Goal: Task Accomplishment & Management: Use online tool/utility

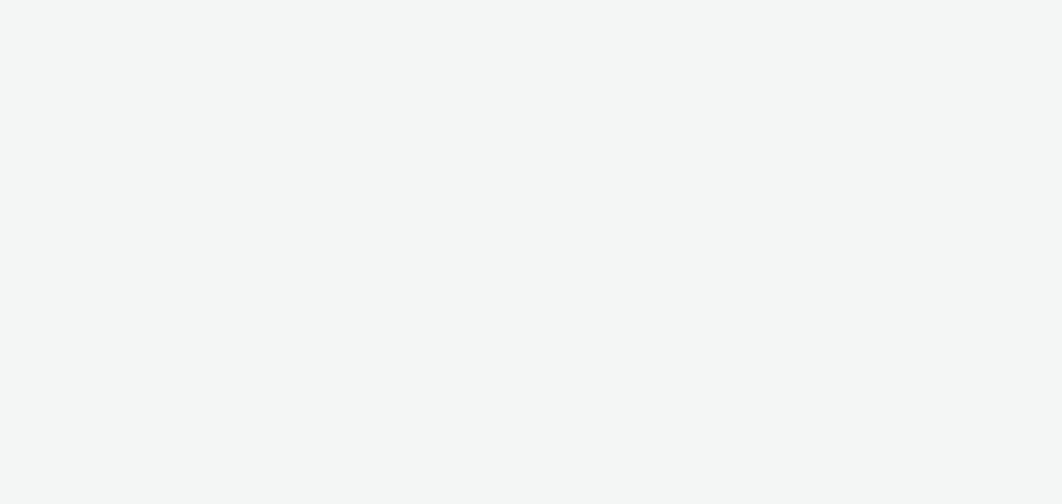
select select "b626f941-834b-427f-b453-0a2b95f57350"
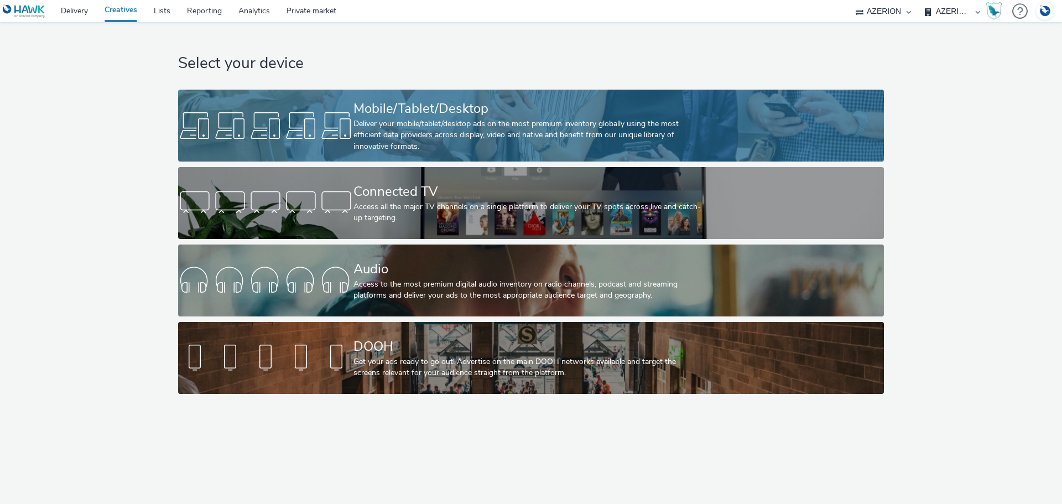
click at [389, 127] on div "Deliver your mobile/tablet/desktop ads on the most premium inventory globally u…" at bounding box center [528, 135] width 351 height 34
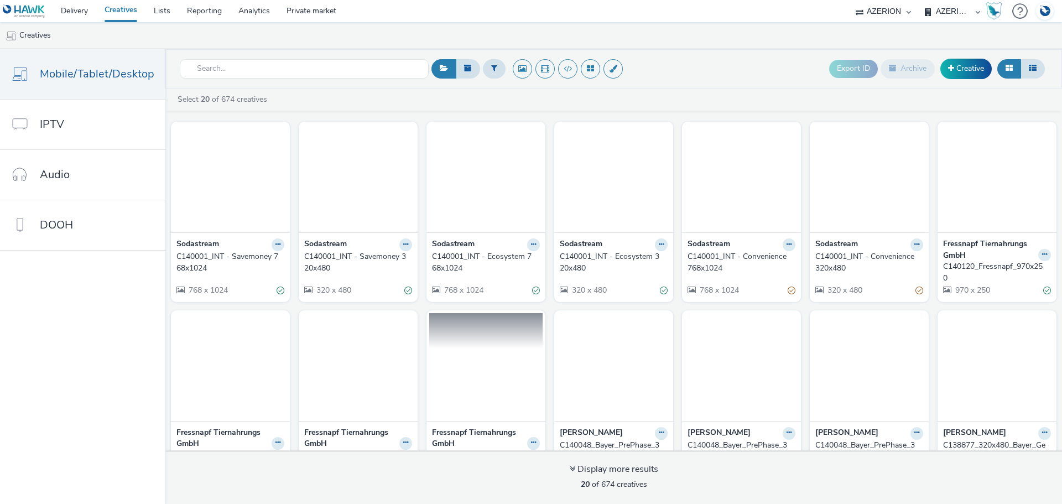
scroll to position [111, 0]
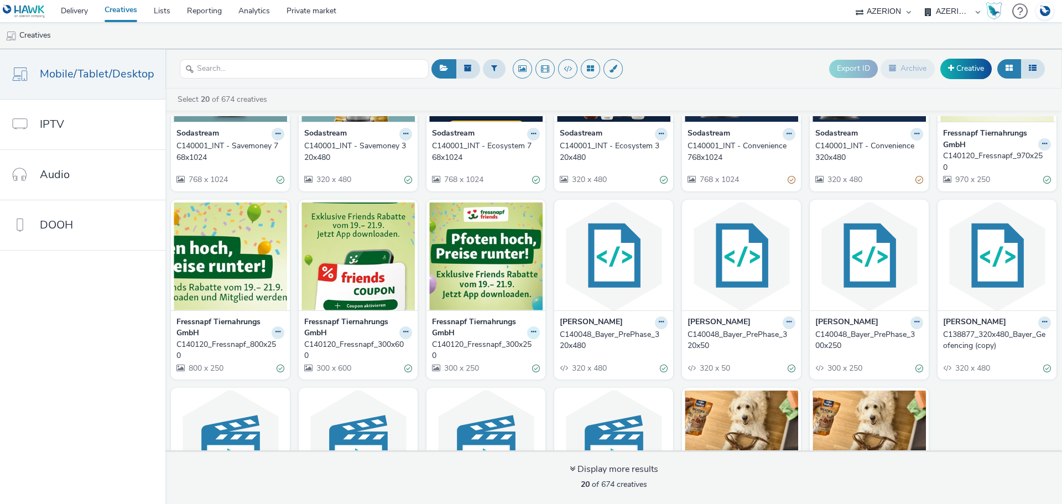
click at [531, 330] on icon at bounding box center [533, 331] width 5 height 7
click at [504, 377] on link "Duplicate" at bounding box center [498, 374] width 83 height 22
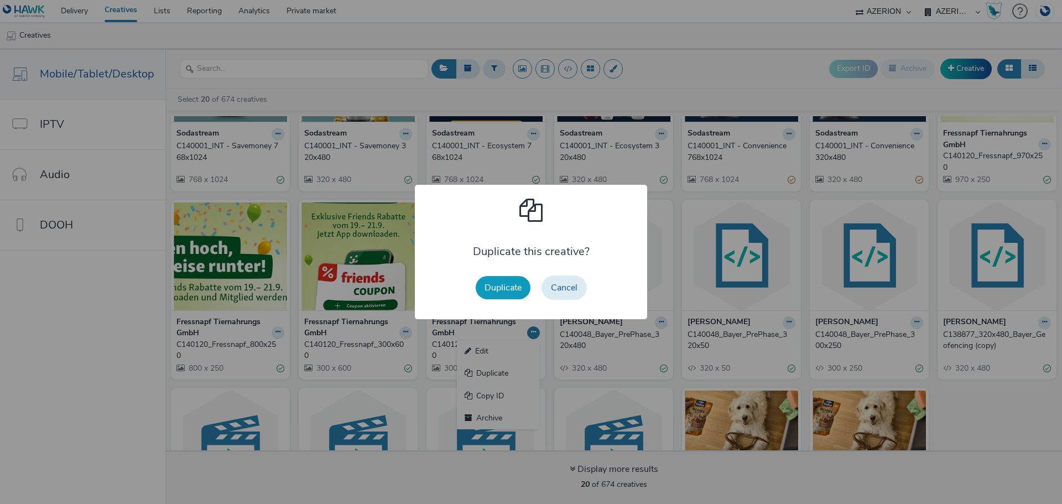
click at [505, 293] on button "Duplicate" at bounding box center [503, 287] width 55 height 23
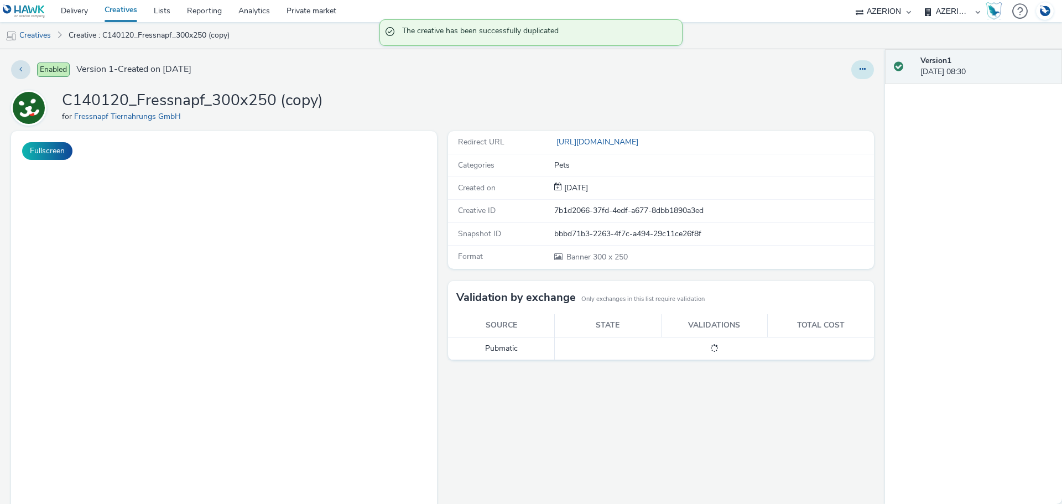
click at [851, 76] on button at bounding box center [862, 69] width 23 height 19
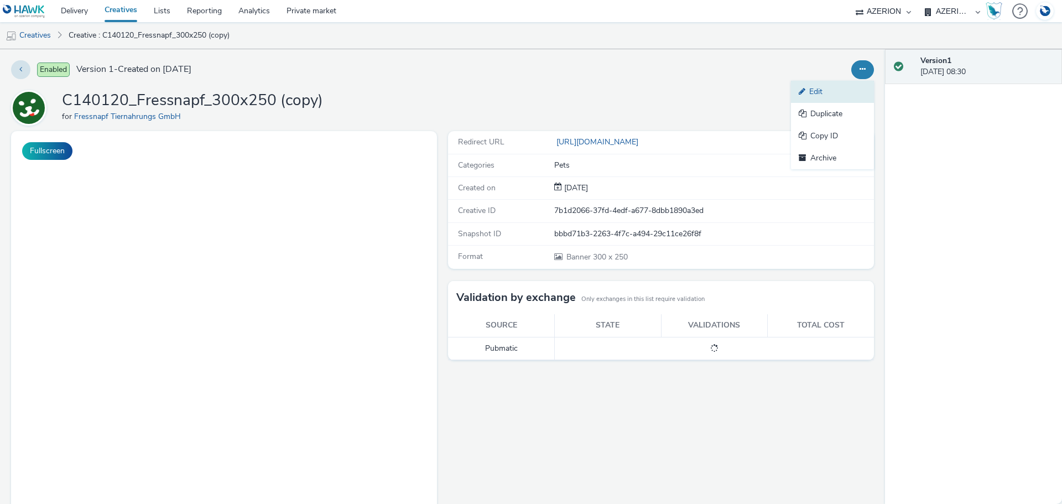
click at [833, 89] on link "Edit" at bounding box center [832, 92] width 83 height 22
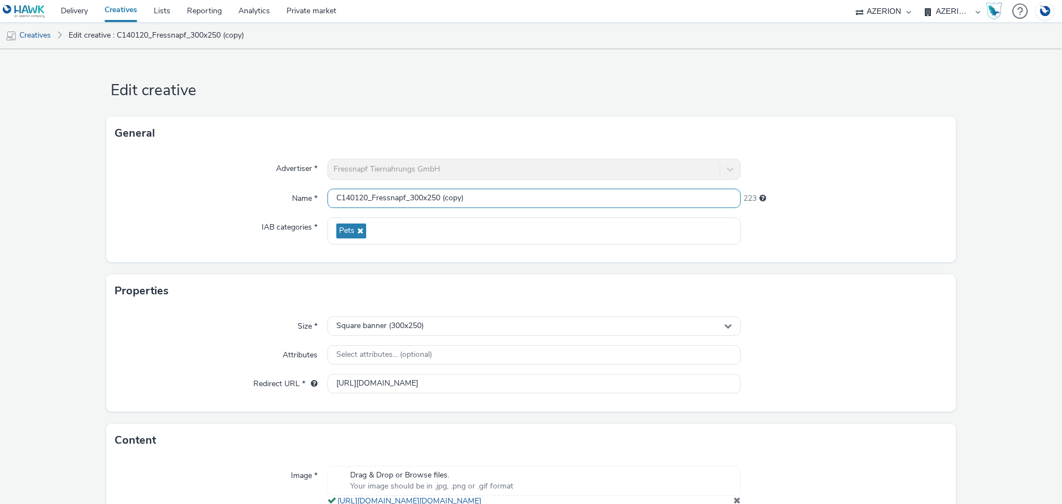
drag, startPoint x: 457, startPoint y: 196, endPoint x: 577, endPoint y: 187, distance: 120.8
click at [580, 210] on div "Advertiser * Fressnapf Tiernahrungs GmbH Name * C140120_Fressnapf_300x250 (copy…" at bounding box center [530, 206] width 849 height 112
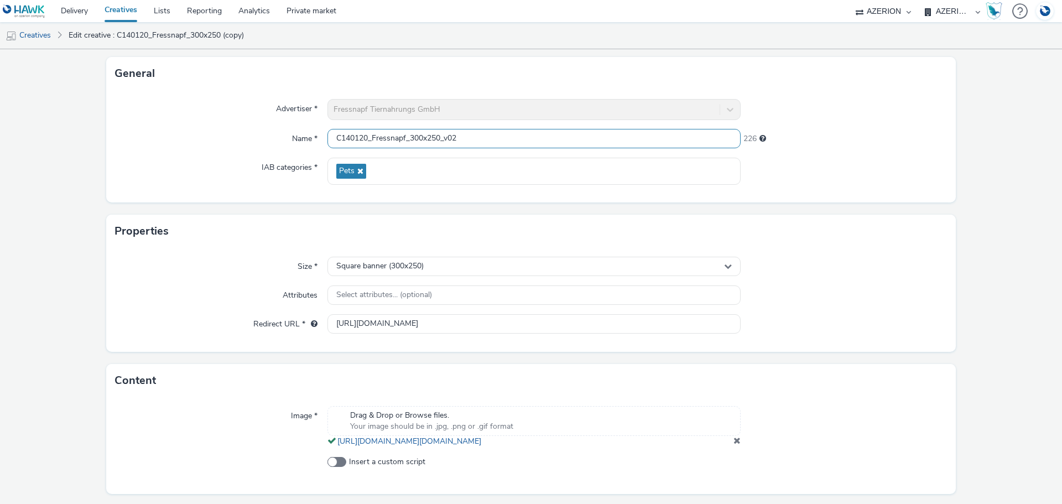
scroll to position [102, 0]
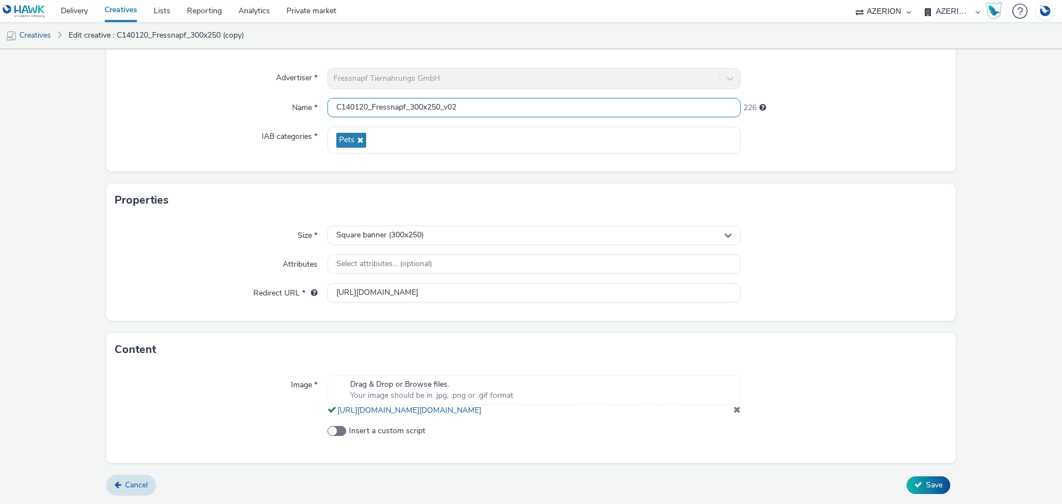
type input "C140120_Fressnapf_300x250_v02"
click at [734, 413] on span at bounding box center [736, 409] width 7 height 9
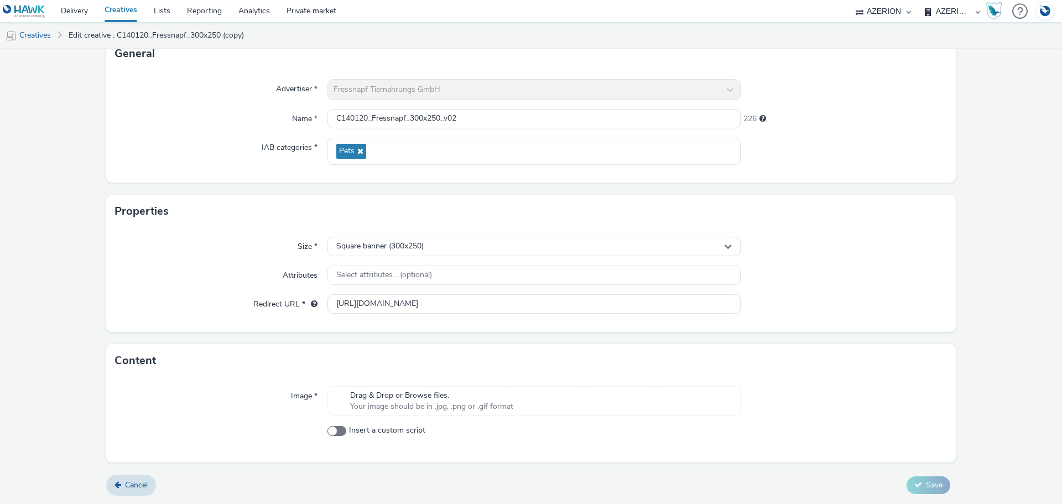
click at [505, 407] on span "Your image should be in .jpg, .png or .gif format" at bounding box center [431, 406] width 163 height 11
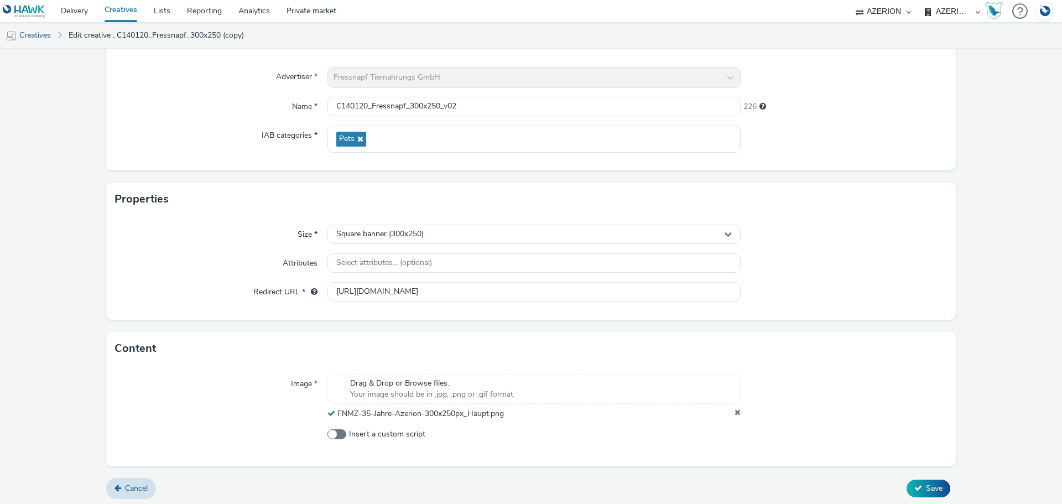
scroll to position [95, 0]
click at [926, 489] on span "Save" at bounding box center [934, 484] width 17 height 11
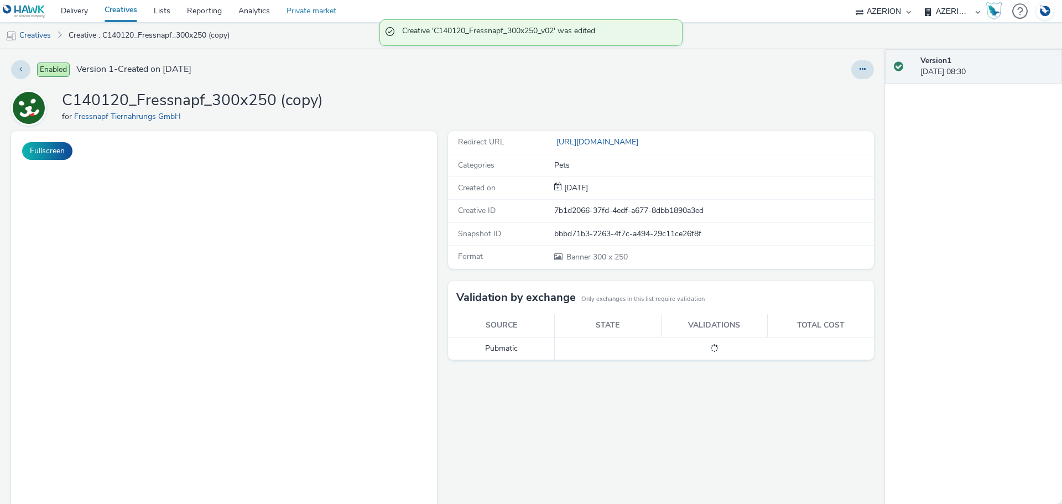
click at [33, 28] on link "Creatives" at bounding box center [28, 35] width 56 height 27
click at [120, 3] on link "Creatives" at bounding box center [120, 11] width 49 height 22
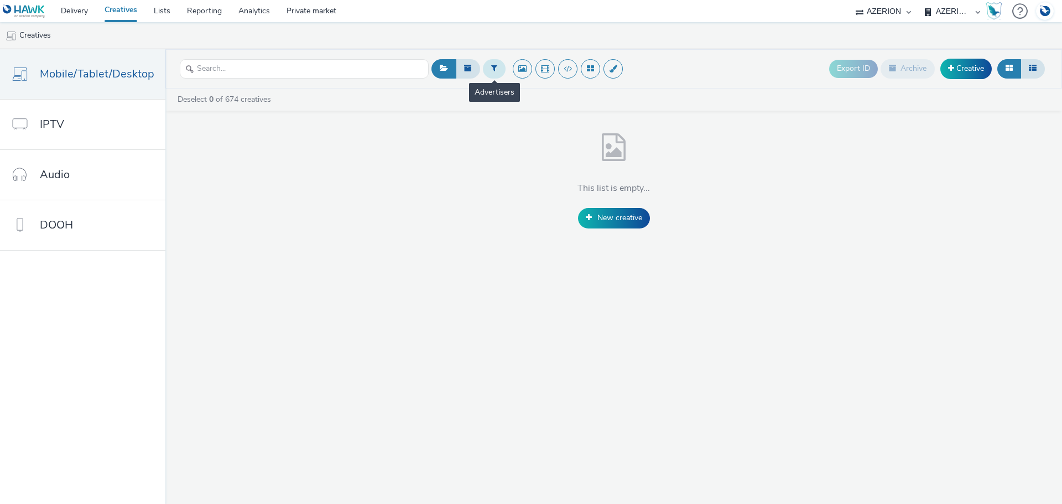
click at [498, 66] on button at bounding box center [494, 68] width 23 height 19
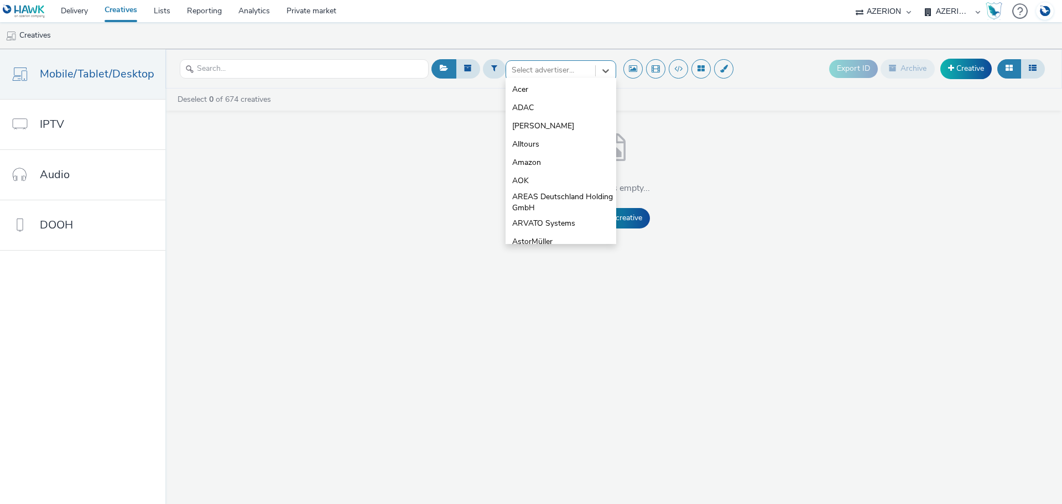
click at [559, 71] on div at bounding box center [551, 70] width 78 height 13
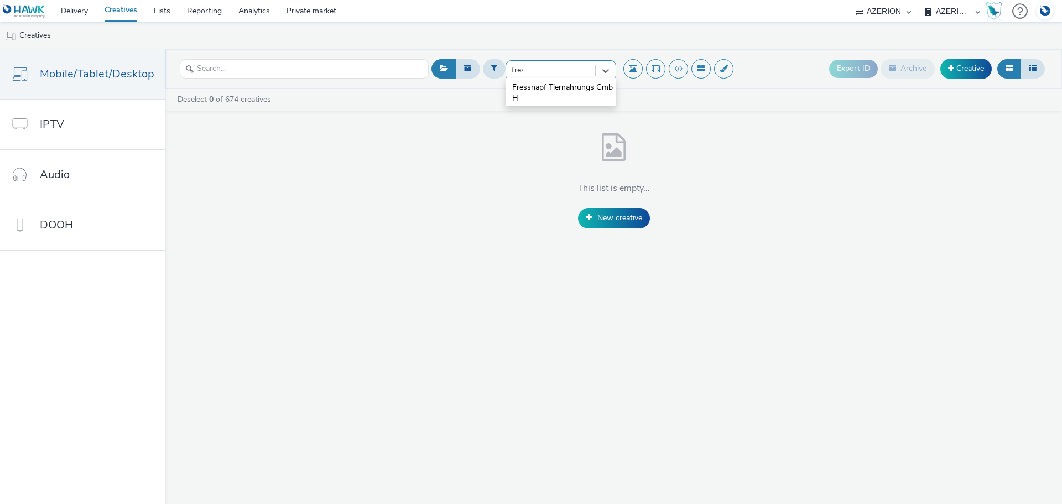
type input "fress"
click at [551, 84] on span "Fressnapf Tiernahrungs GmbH" at bounding box center [564, 93] width 104 height 23
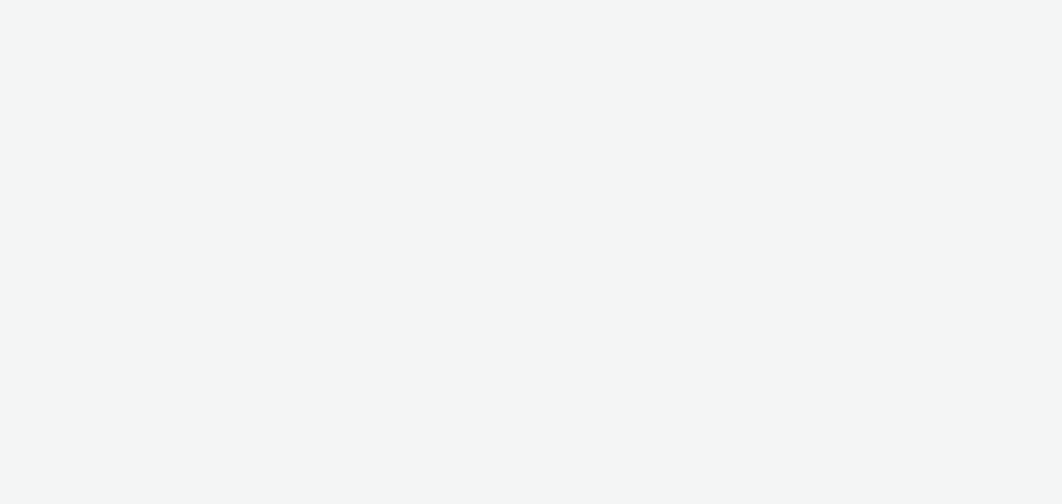
select select "b626f941-834b-427f-b453-0a2b95f57350"
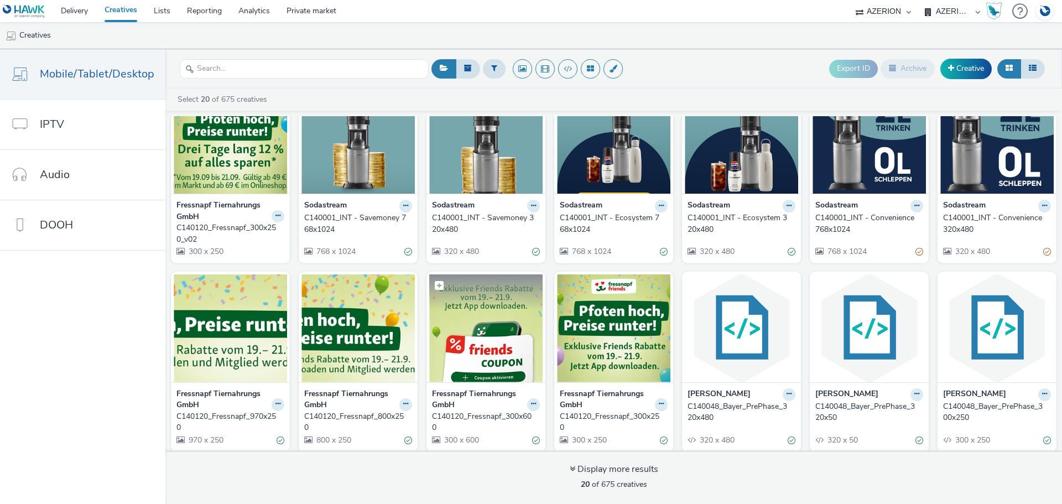
scroll to position [55, 0]
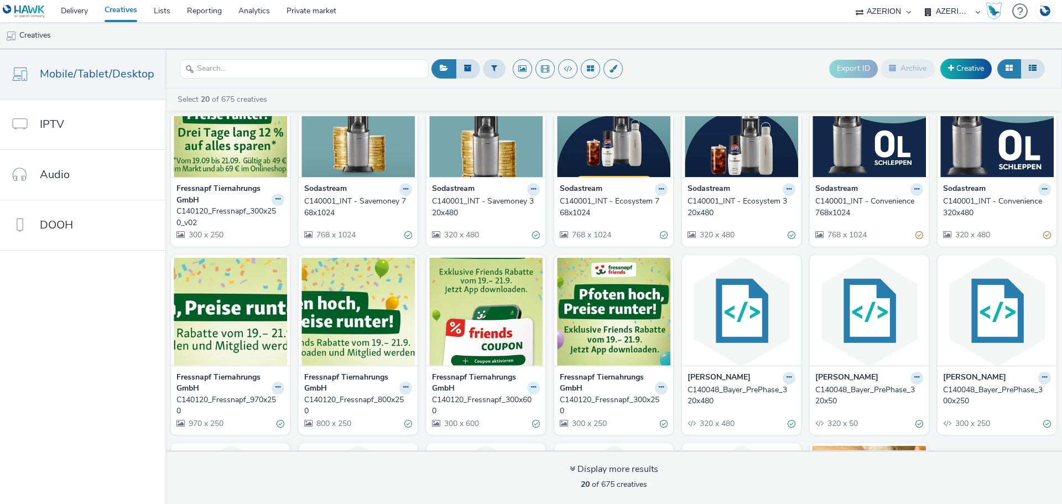
click at [532, 385] on button at bounding box center [533, 388] width 13 height 13
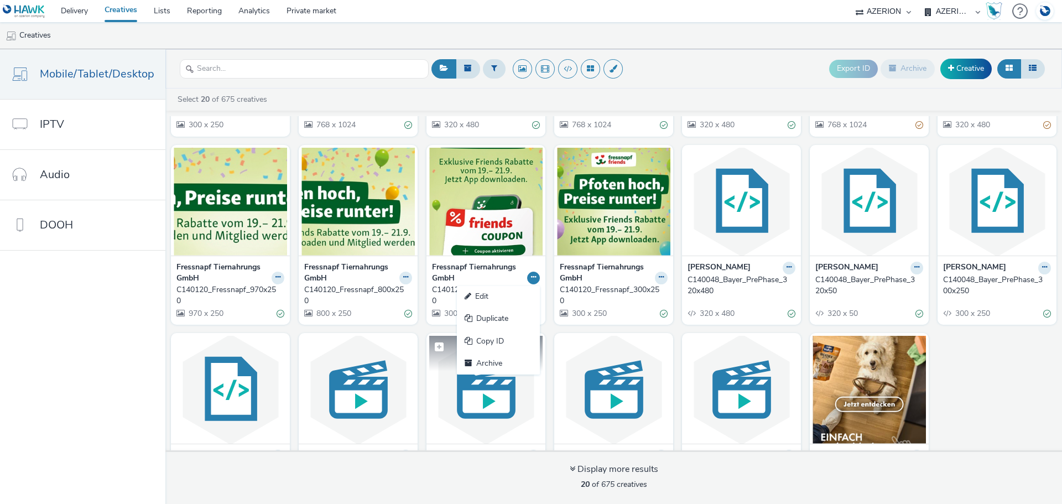
scroll to position [166, 0]
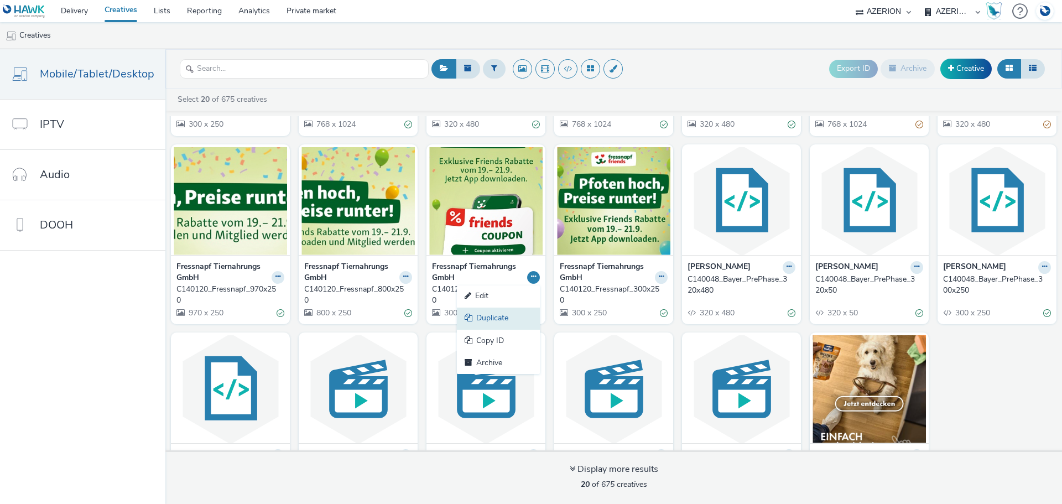
click at [492, 317] on link "Duplicate" at bounding box center [498, 318] width 83 height 22
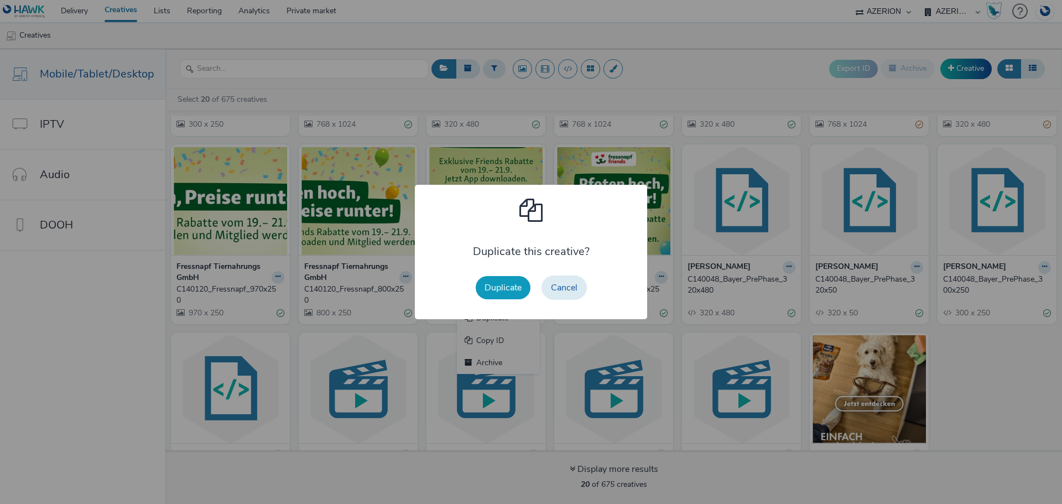
click at [495, 291] on button "Duplicate" at bounding box center [503, 287] width 55 height 23
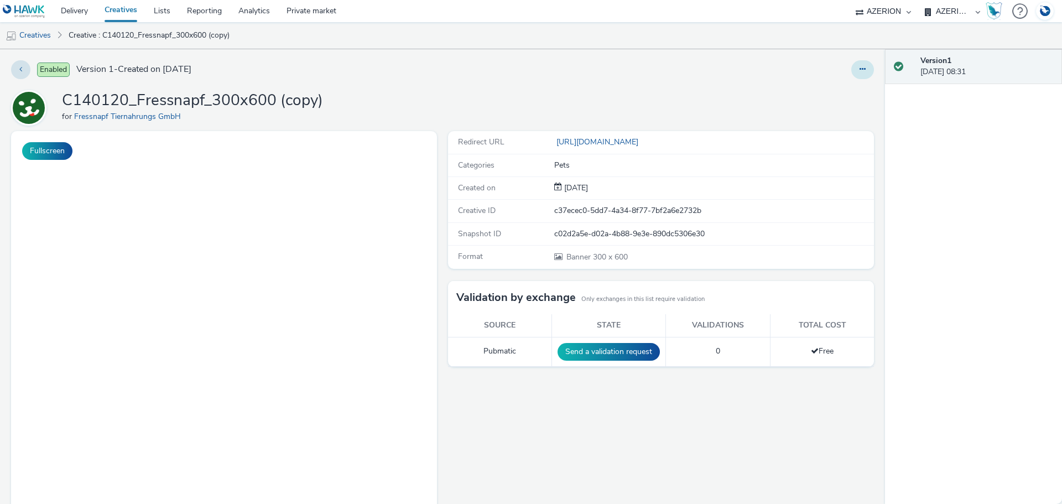
click at [858, 71] on button at bounding box center [862, 69] width 23 height 19
click at [827, 93] on link "Edit" at bounding box center [832, 92] width 83 height 22
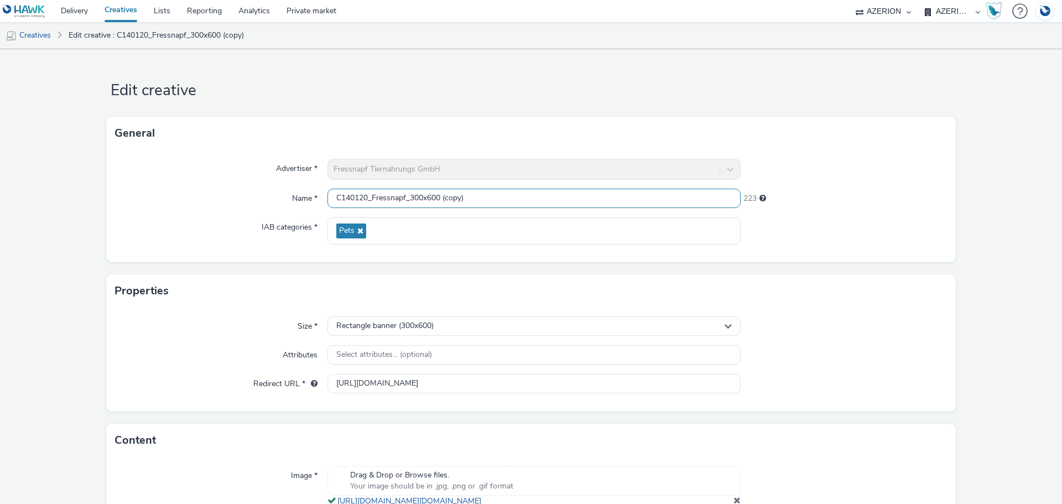
drag, startPoint x: 439, startPoint y: 197, endPoint x: 557, endPoint y: 197, distance: 118.3
click at [557, 197] on input "C140120_Fressnapf_300x600 (copy)" at bounding box center [533, 198] width 413 height 19
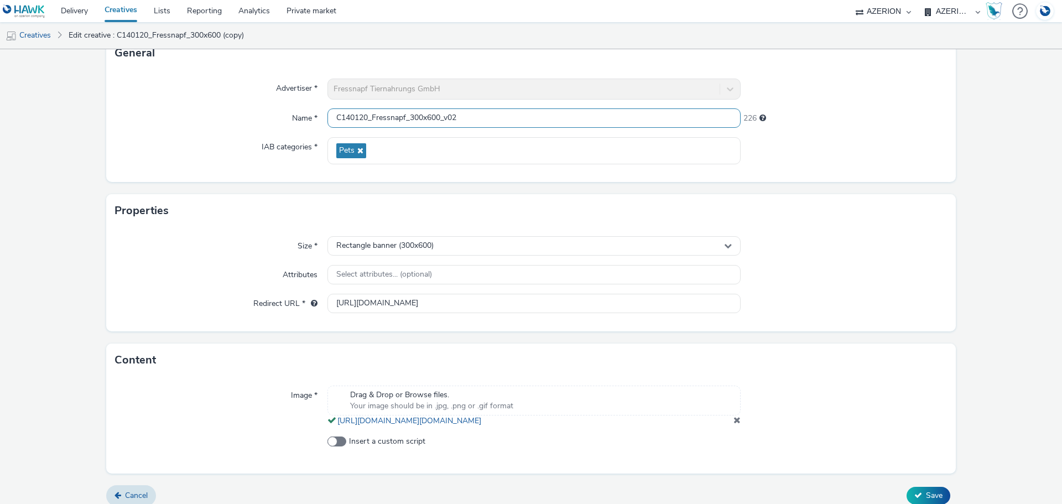
scroll to position [102, 0]
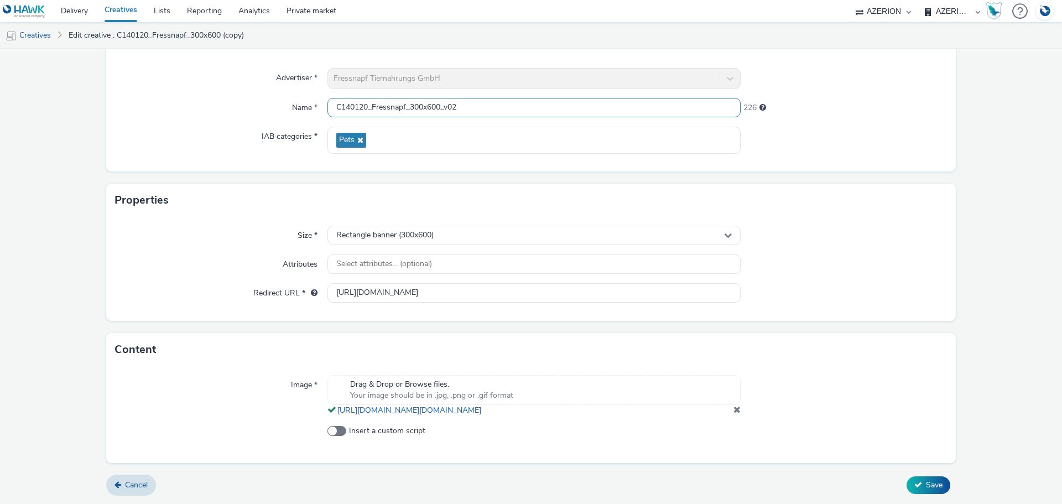
type input "C140120_Fressnapf_300x600_v02"
drag, startPoint x: 732, startPoint y: 410, endPoint x: 689, endPoint y: 404, distance: 43.6
click at [733, 410] on span at bounding box center [736, 409] width 7 height 9
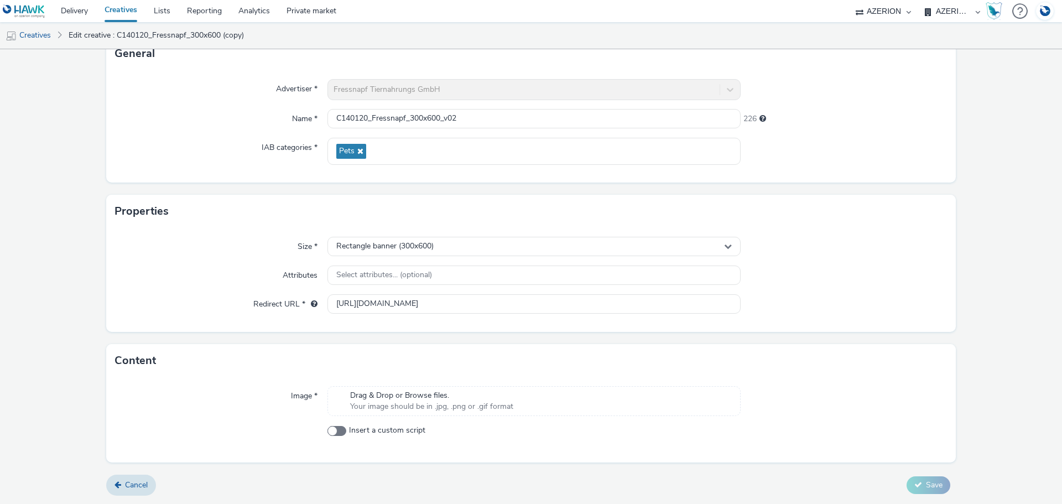
click at [441, 400] on span "Drag & Drop or Browse files." at bounding box center [431, 395] width 163 height 11
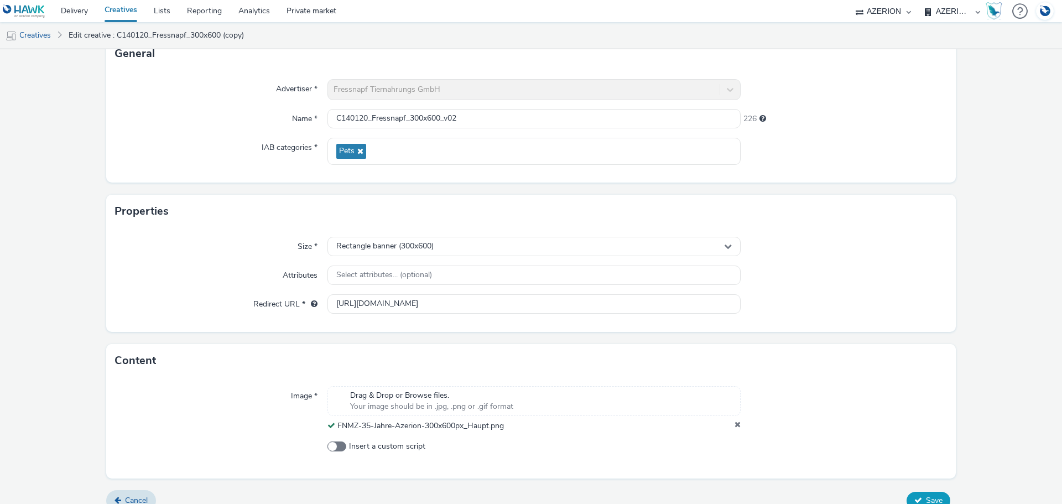
click at [914, 493] on button "Save" at bounding box center [928, 501] width 44 height 18
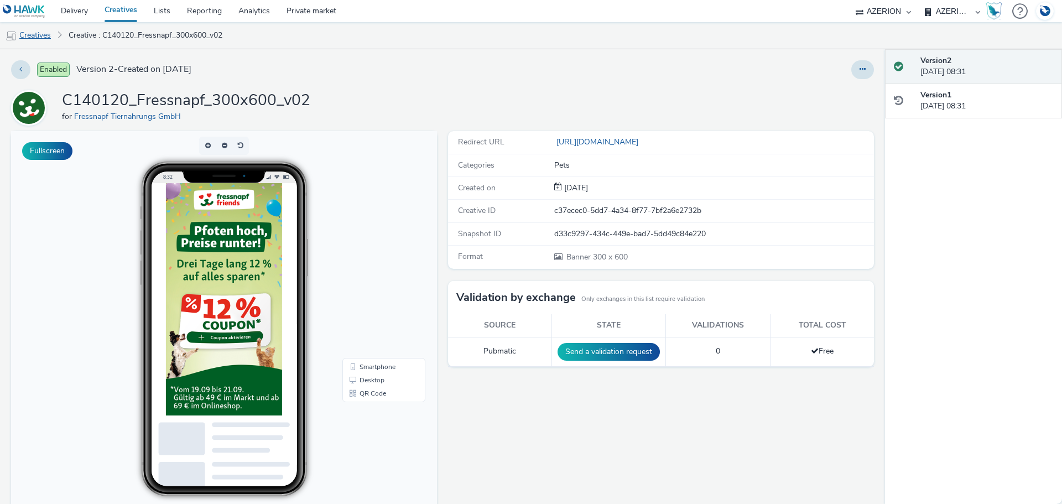
click at [33, 38] on link "Creatives" at bounding box center [28, 35] width 56 height 27
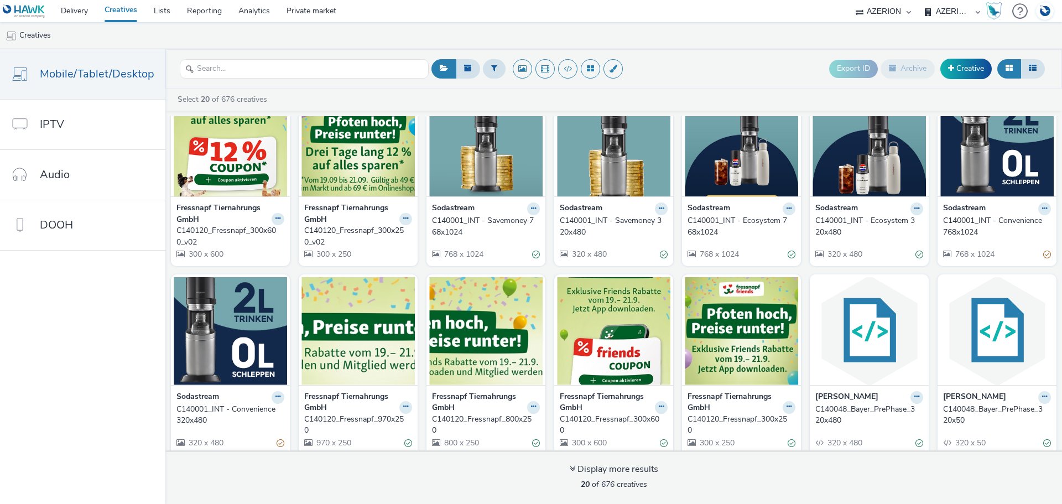
scroll to position [55, 0]
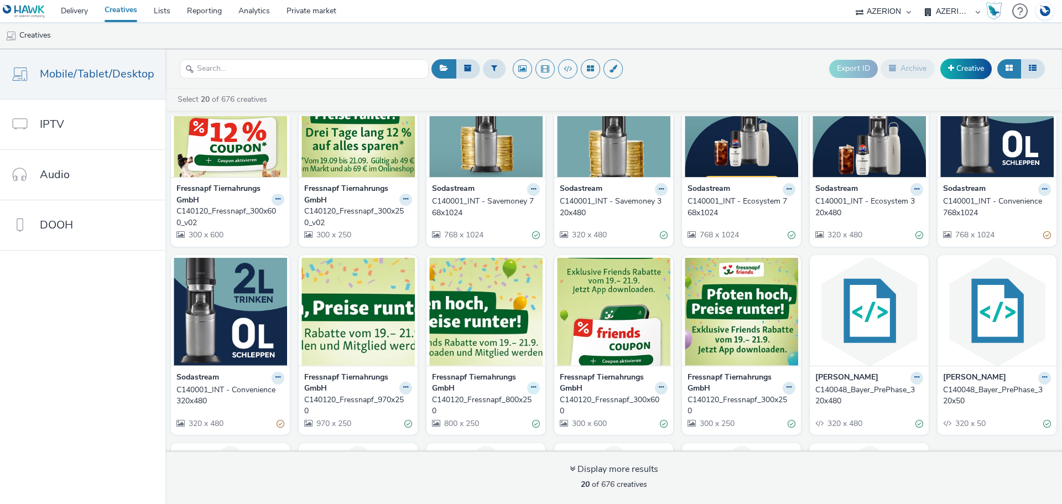
click at [531, 387] on icon at bounding box center [533, 387] width 5 height 7
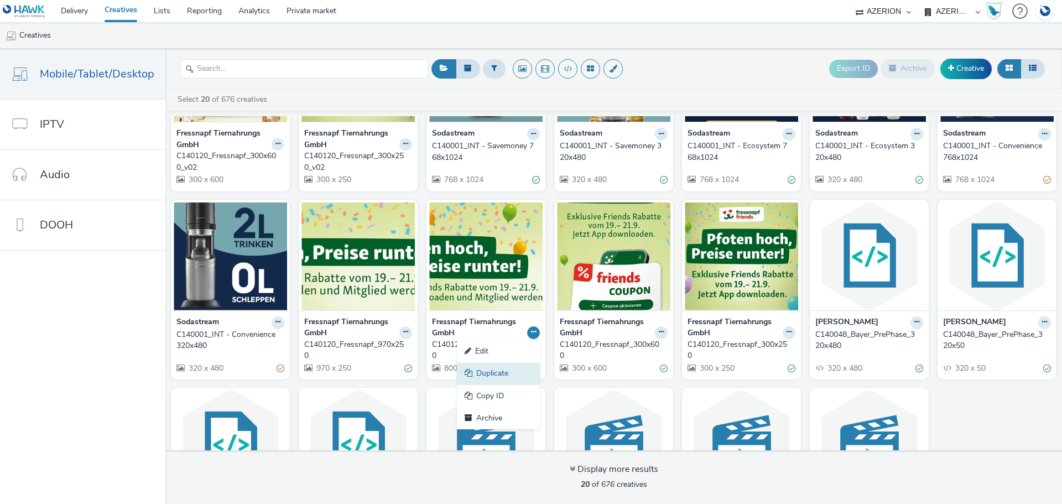
click at [511, 376] on link "Duplicate" at bounding box center [498, 374] width 83 height 22
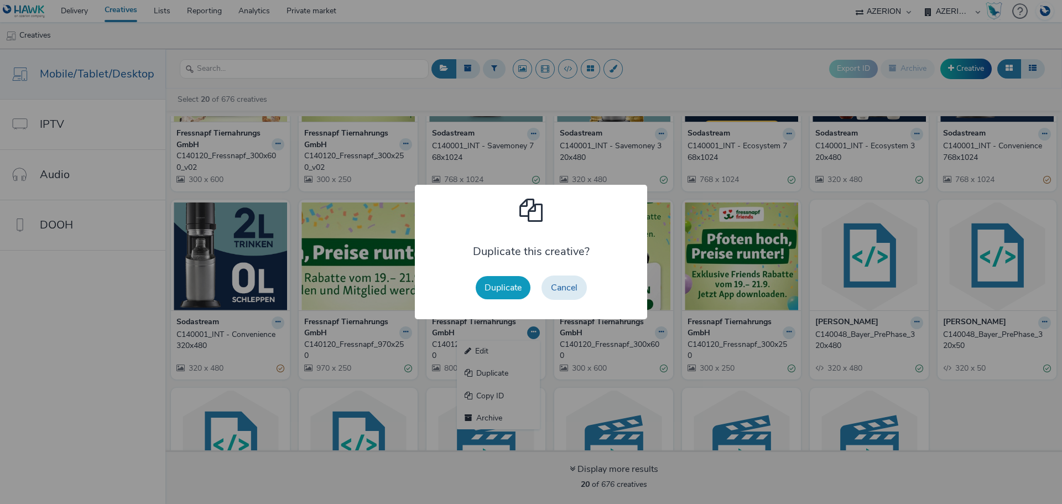
click at [503, 288] on button "Duplicate" at bounding box center [503, 287] width 55 height 23
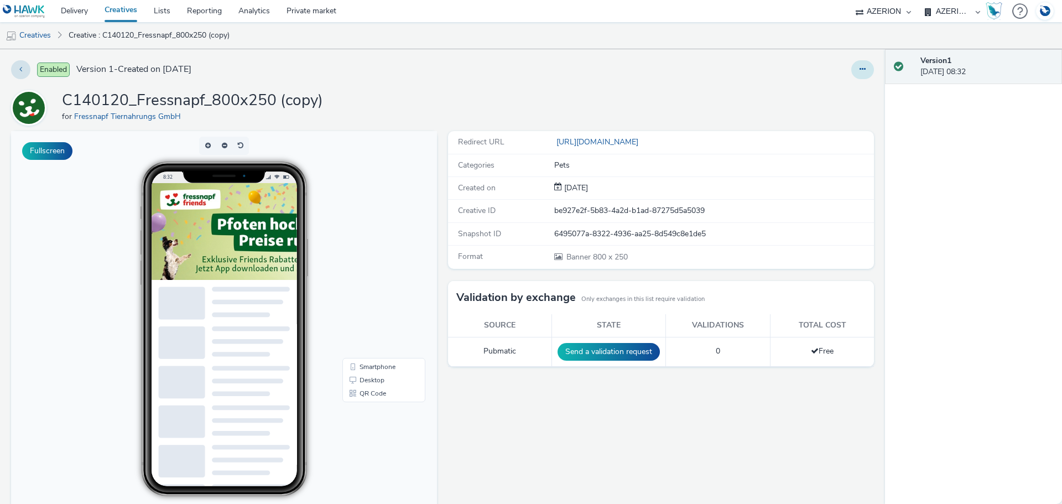
click at [859, 70] on icon at bounding box center [862, 69] width 6 height 8
click at [821, 93] on link "Edit" at bounding box center [832, 92] width 83 height 22
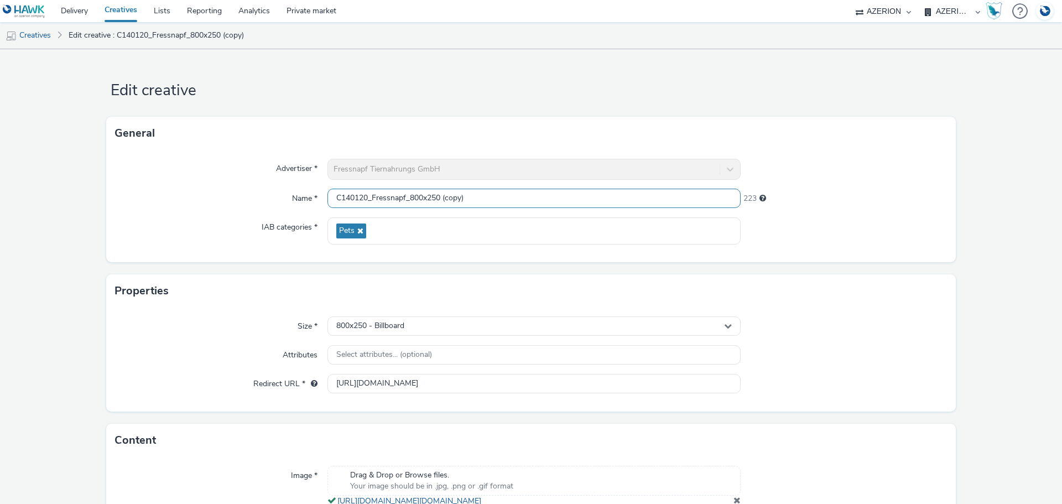
drag, startPoint x: 439, startPoint y: 200, endPoint x: 544, endPoint y: 206, distance: 105.2
click at [543, 206] on input "C140120_Fressnapf_800x250 (copy)" at bounding box center [533, 198] width 413 height 19
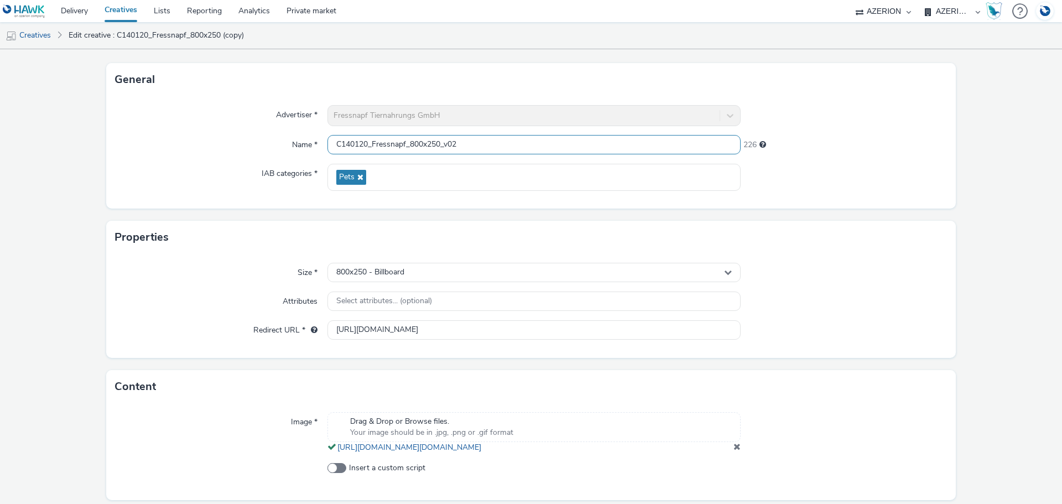
scroll to position [102, 0]
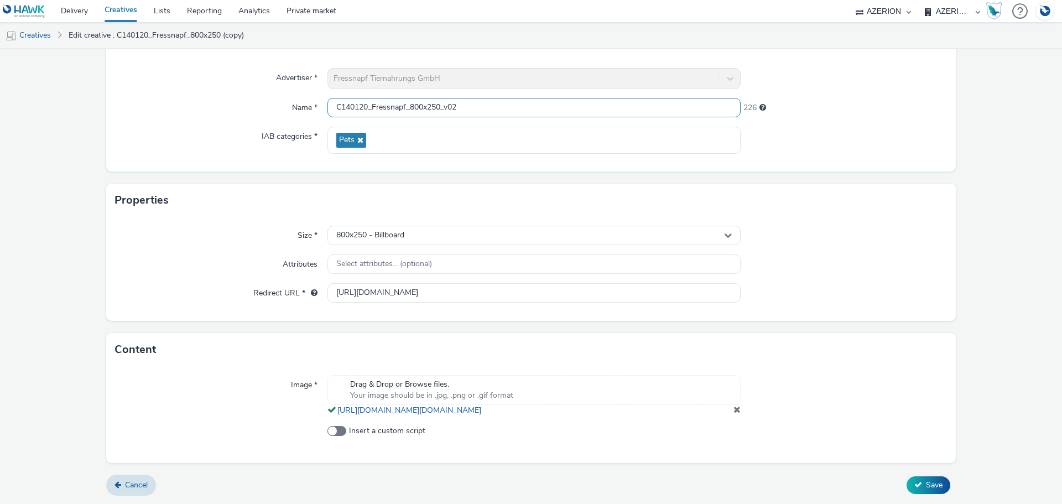
type input "C140120_Fressnapf_800x250_v02"
click at [733, 411] on span at bounding box center [736, 409] width 7 height 9
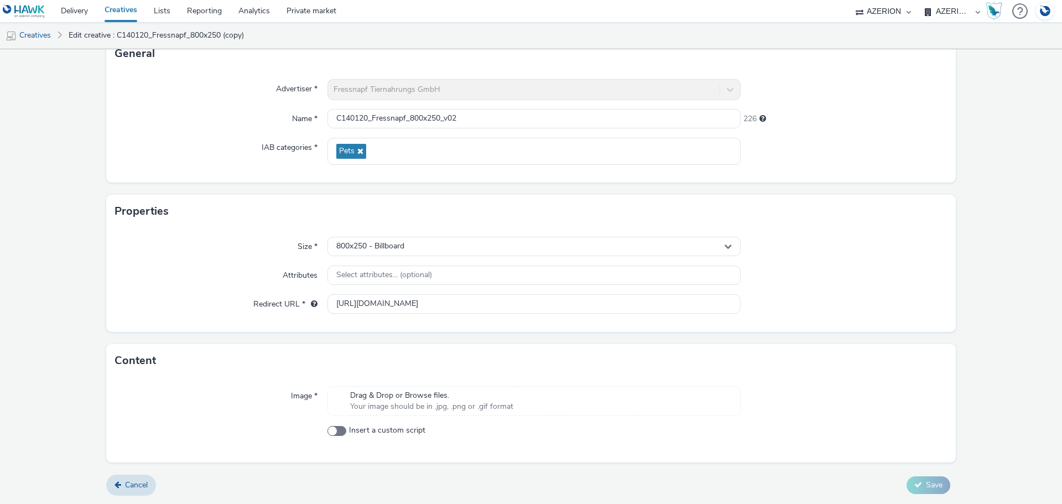
click at [451, 404] on span "Your image should be in .jpg, .png or .gif format" at bounding box center [431, 406] width 163 height 11
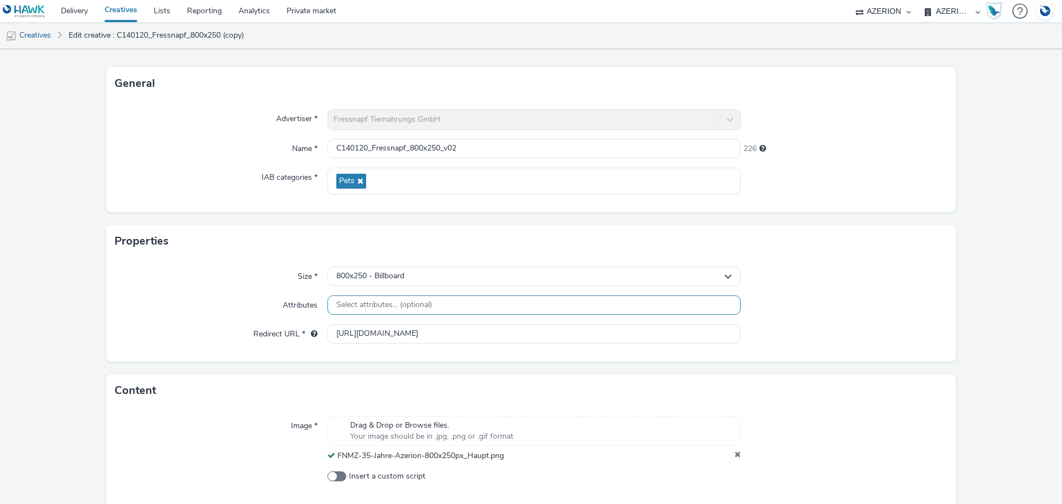
scroll to position [95, 0]
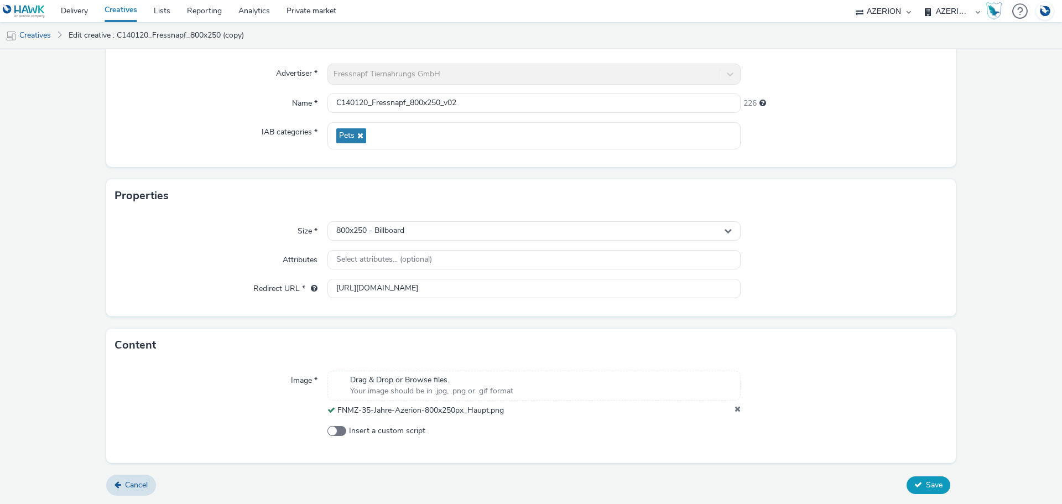
click at [926, 488] on span "Save" at bounding box center [934, 484] width 17 height 11
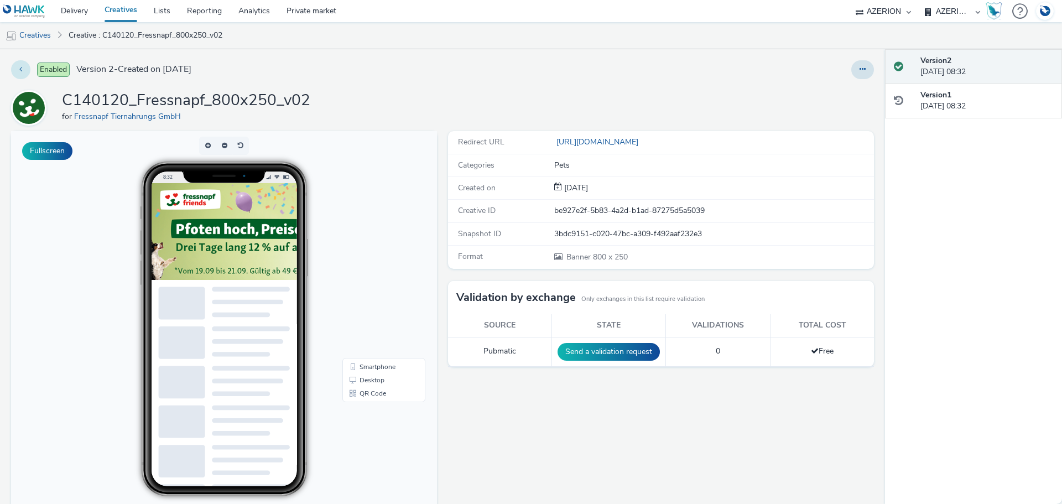
click at [22, 69] on icon at bounding box center [20, 69] width 3 height 8
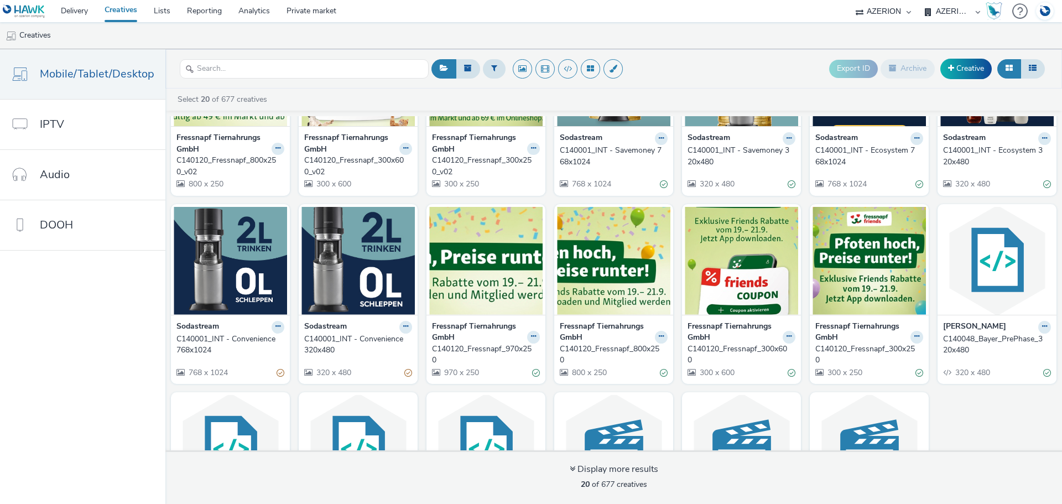
scroll to position [111, 0]
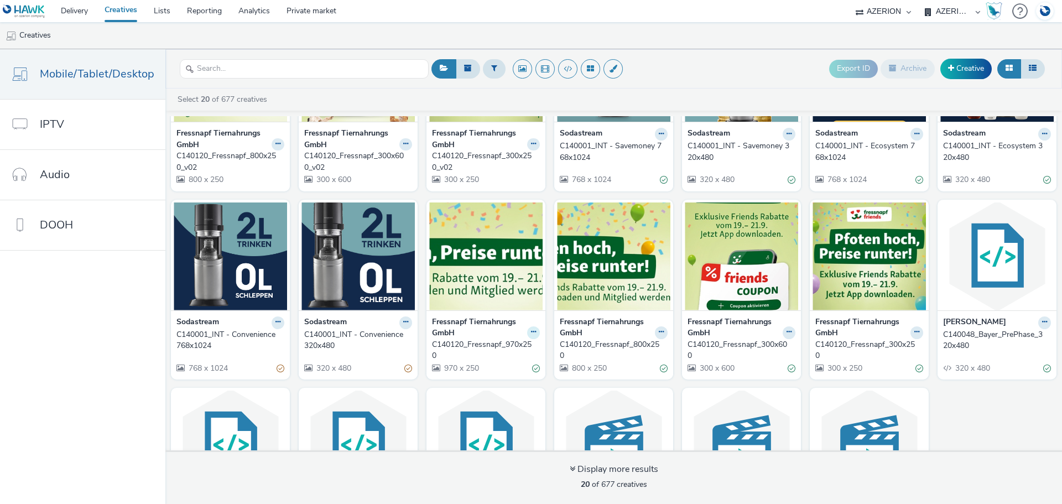
click at [531, 330] on icon at bounding box center [533, 331] width 5 height 7
click at [506, 375] on link "Duplicate" at bounding box center [498, 374] width 83 height 22
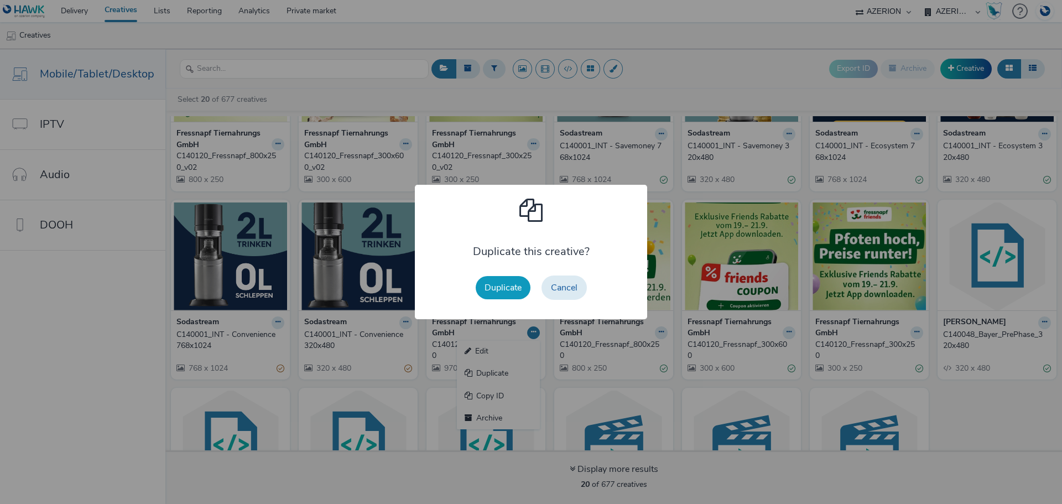
click at [504, 292] on button "Duplicate" at bounding box center [503, 287] width 55 height 23
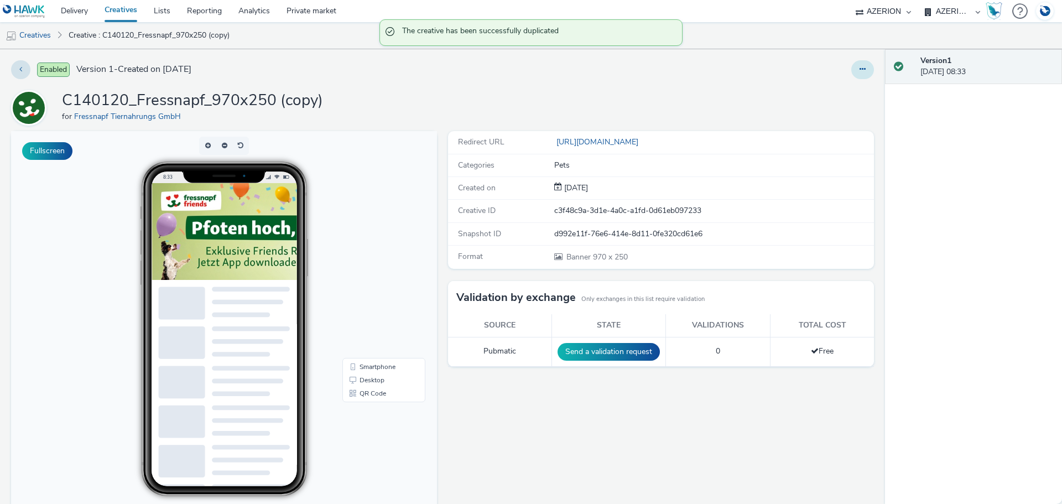
click at [859, 69] on icon at bounding box center [862, 69] width 6 height 8
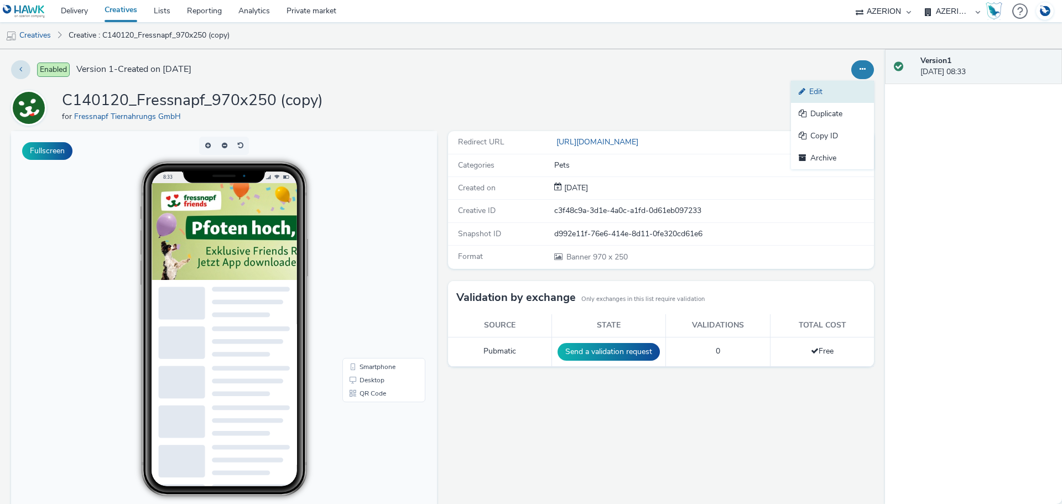
click at [826, 97] on link "Edit" at bounding box center [832, 92] width 83 height 22
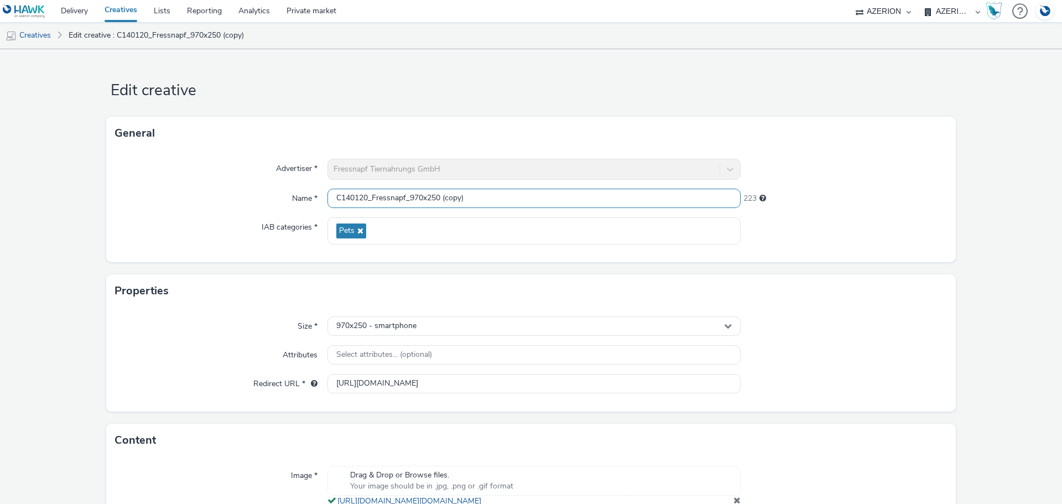
drag, startPoint x: 462, startPoint y: 201, endPoint x: 528, endPoint y: 204, distance: 65.9
click at [528, 204] on input "C140120_Fressnapf_970x250 (copy)" at bounding box center [533, 198] width 413 height 19
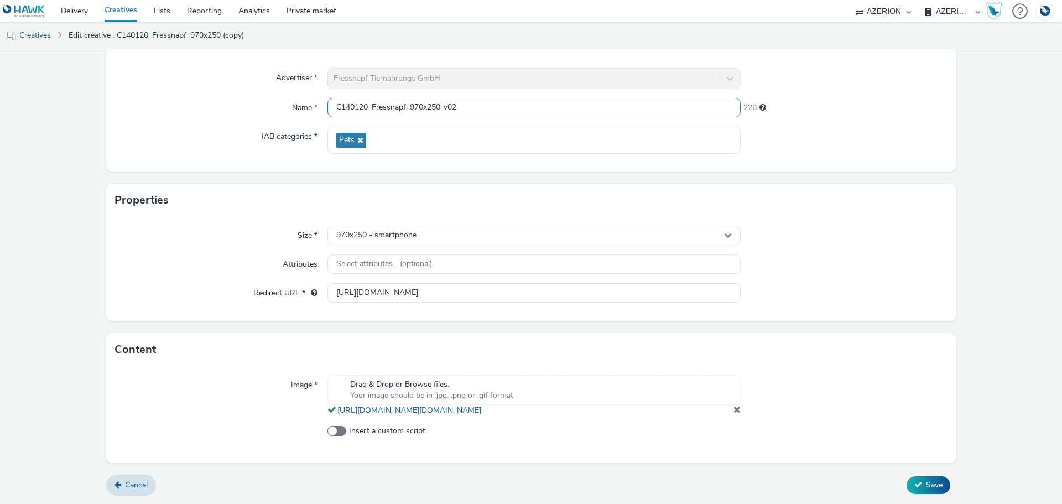
scroll to position [102, 0]
type input "C140120_Fressnapf_970x250_v02"
click at [733, 408] on span at bounding box center [736, 409] width 7 height 9
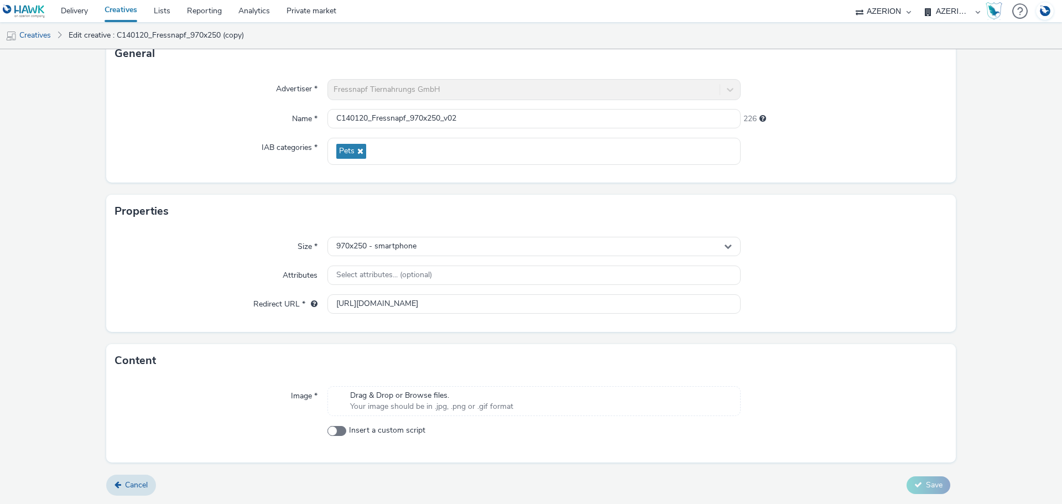
scroll to position [80, 0]
click at [447, 404] on span "Your image should be in .jpg, .png or .gif format" at bounding box center [431, 406] width 163 height 11
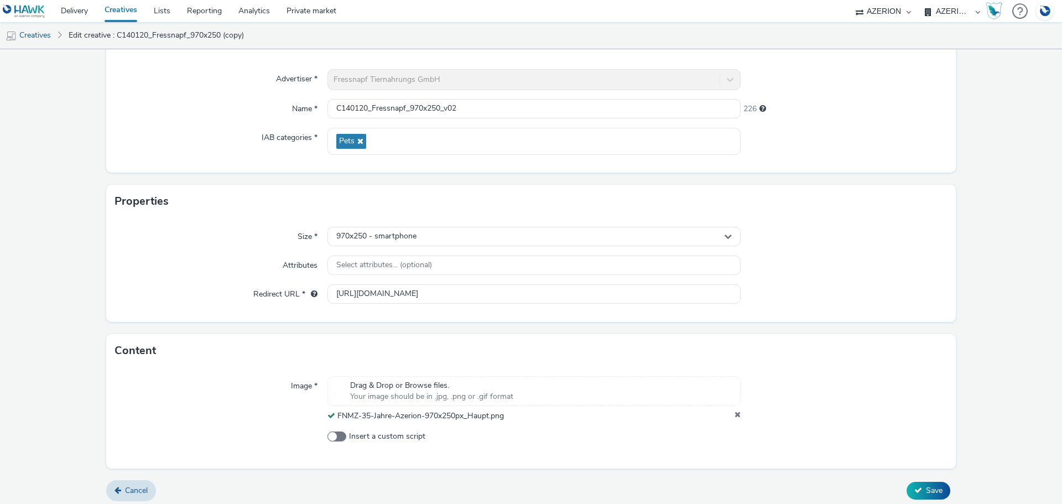
scroll to position [95, 0]
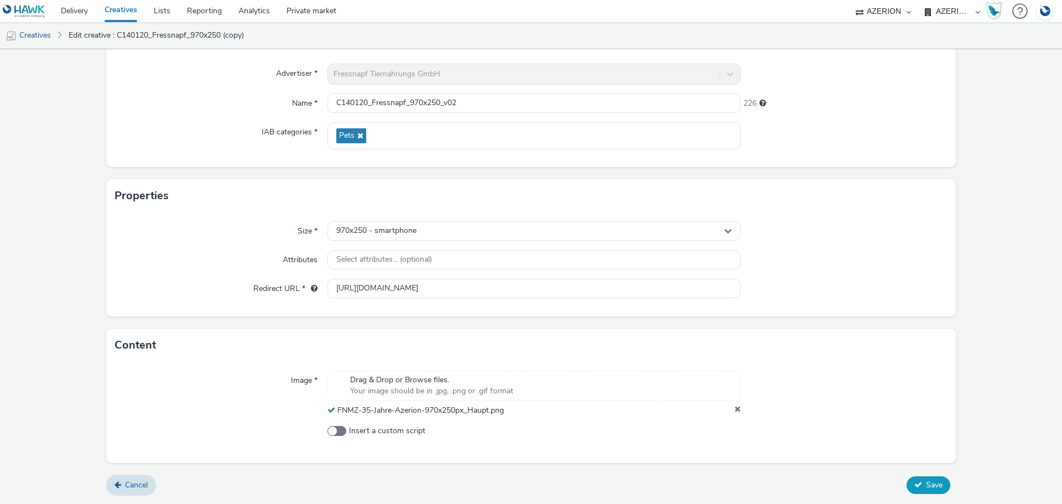
click at [908, 480] on button "Save" at bounding box center [928, 485] width 44 height 18
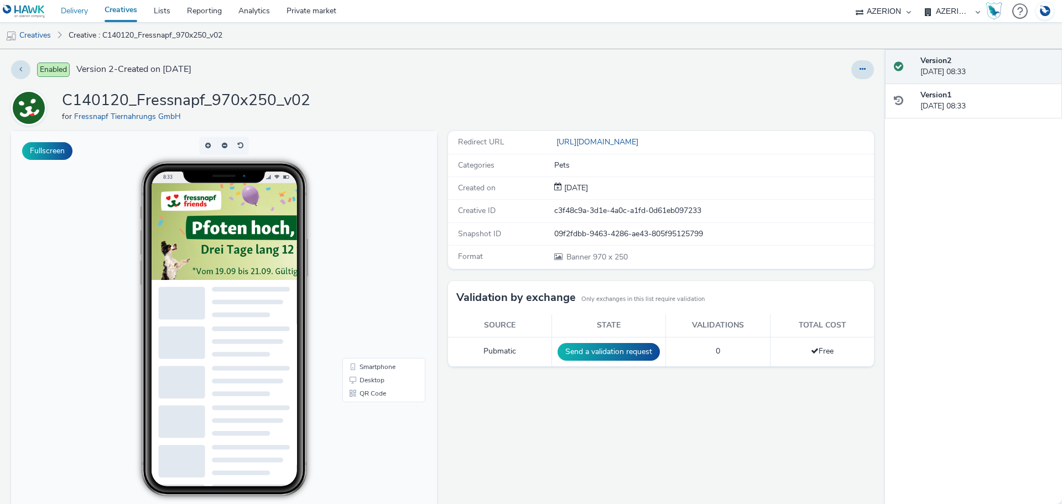
click at [81, 12] on link "Delivery" at bounding box center [75, 11] width 44 height 22
